Goal: Information Seeking & Learning: Find specific fact

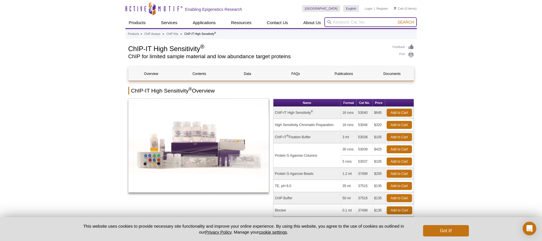
click at [341, 20] on input "search" at bounding box center [370, 22] width 92 height 10
type input "spike-in chormatin"
click at [396, 20] on button "Search" at bounding box center [406, 22] width 20 height 5
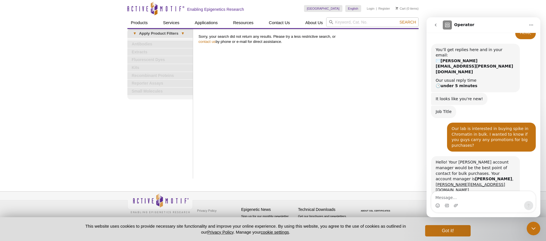
scroll to position [24, 0]
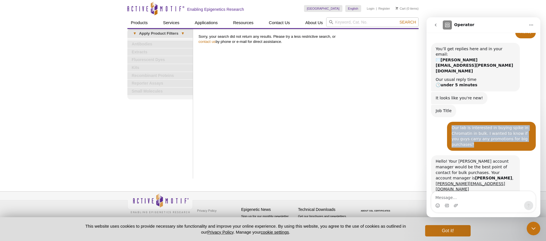
drag, startPoint x: 476, startPoint y: 126, endPoint x: 449, endPoint y: 111, distance: 31.0
click at [452, 125] on div "Our lab is interested in buying spike in Chromatin in bulk. I wanted to know if…" at bounding box center [492, 136] width 80 height 22
copy div "Our lab is interested in buying spike in Chromatin in bulk. I wanted to know if…"
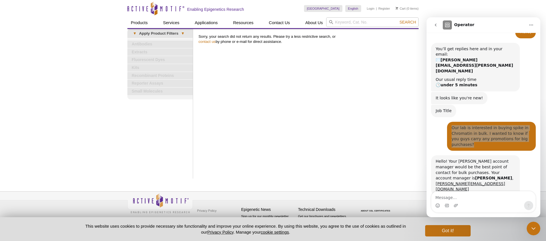
click at [404, 133] on div "Print Results Sorry, your search did not return any results. Please try a less …" at bounding box center [307, 104] width 223 height 150
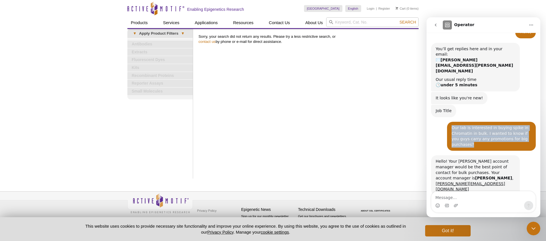
click at [435, 28] on button "go back" at bounding box center [435, 25] width 11 height 11
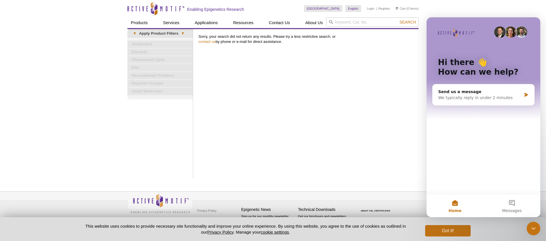
scroll to position [0, 0]
click at [537, 229] on div "Close Intercom Messenger" at bounding box center [534, 229] width 14 height 14
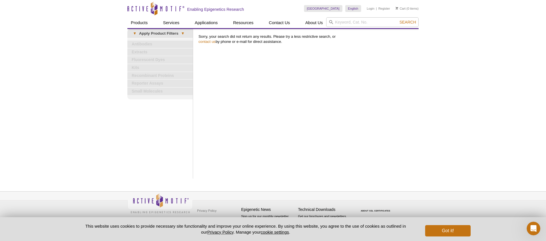
click at [343, 22] on input "search" at bounding box center [372, 22] width 92 height 10
type input "a"
type input "spike in"
click at [347, 23] on input "spike in" at bounding box center [372, 22] width 92 height 10
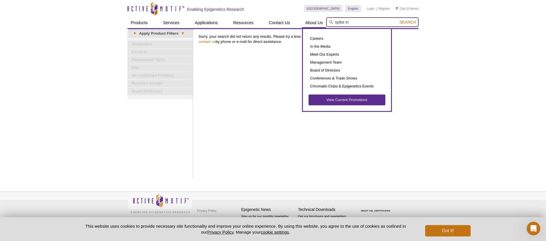
drag, startPoint x: 351, startPoint y: 23, endPoint x: 324, endPoint y: 21, distance: 26.8
click at [324, 21] on div "Products ChIP Assays ChIP Accessory Products ChIP Kits ChIP-Validated Antibodie…" at bounding box center [272, 22] width 291 height 11
paste input "53083"
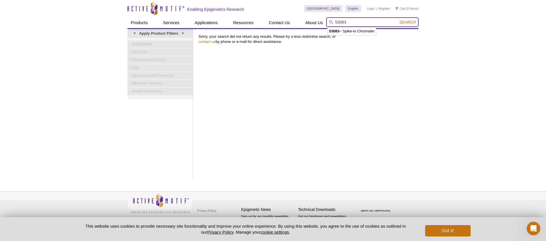
type input "53083"
click at [406, 23] on span "Search" at bounding box center [408, 22] width 16 height 5
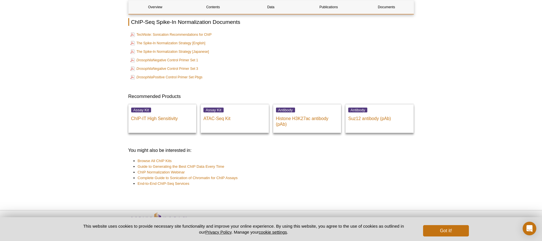
scroll to position [1350, 0]
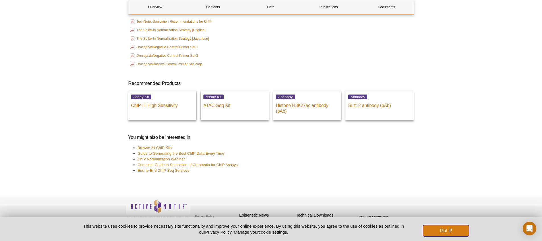
click at [447, 230] on button "Got it!" at bounding box center [446, 231] width 46 height 11
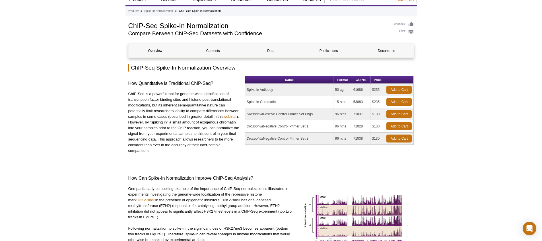
scroll to position [0, 0]
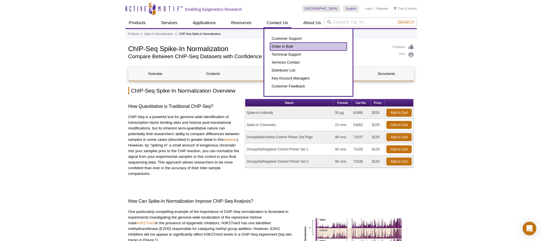
click at [279, 47] on link "Order in Bulk" at bounding box center [308, 47] width 77 height 8
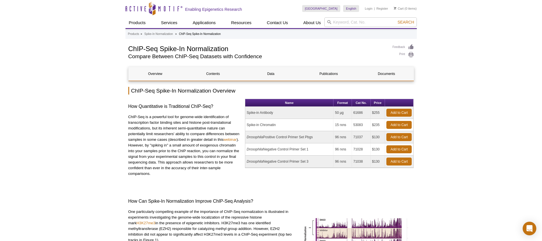
drag, startPoint x: 364, startPoint y: 112, endPoint x: 353, endPoint y: 112, distance: 10.8
click at [353, 112] on td "61686" at bounding box center [361, 113] width 19 height 12
copy td "61686"
drag, startPoint x: 364, startPoint y: 124, endPoint x: 354, endPoint y: 124, distance: 10.2
click at [354, 124] on td "53083" at bounding box center [361, 125] width 19 height 12
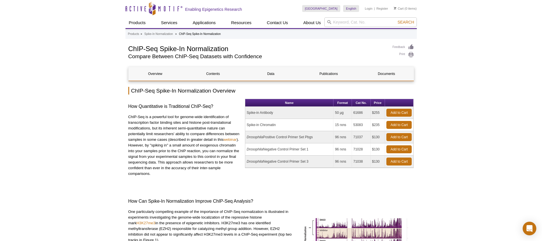
copy td "53083"
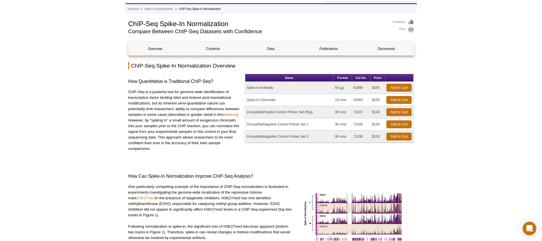
scroll to position [25, 0]
